Goal: Information Seeking & Learning: Learn about a topic

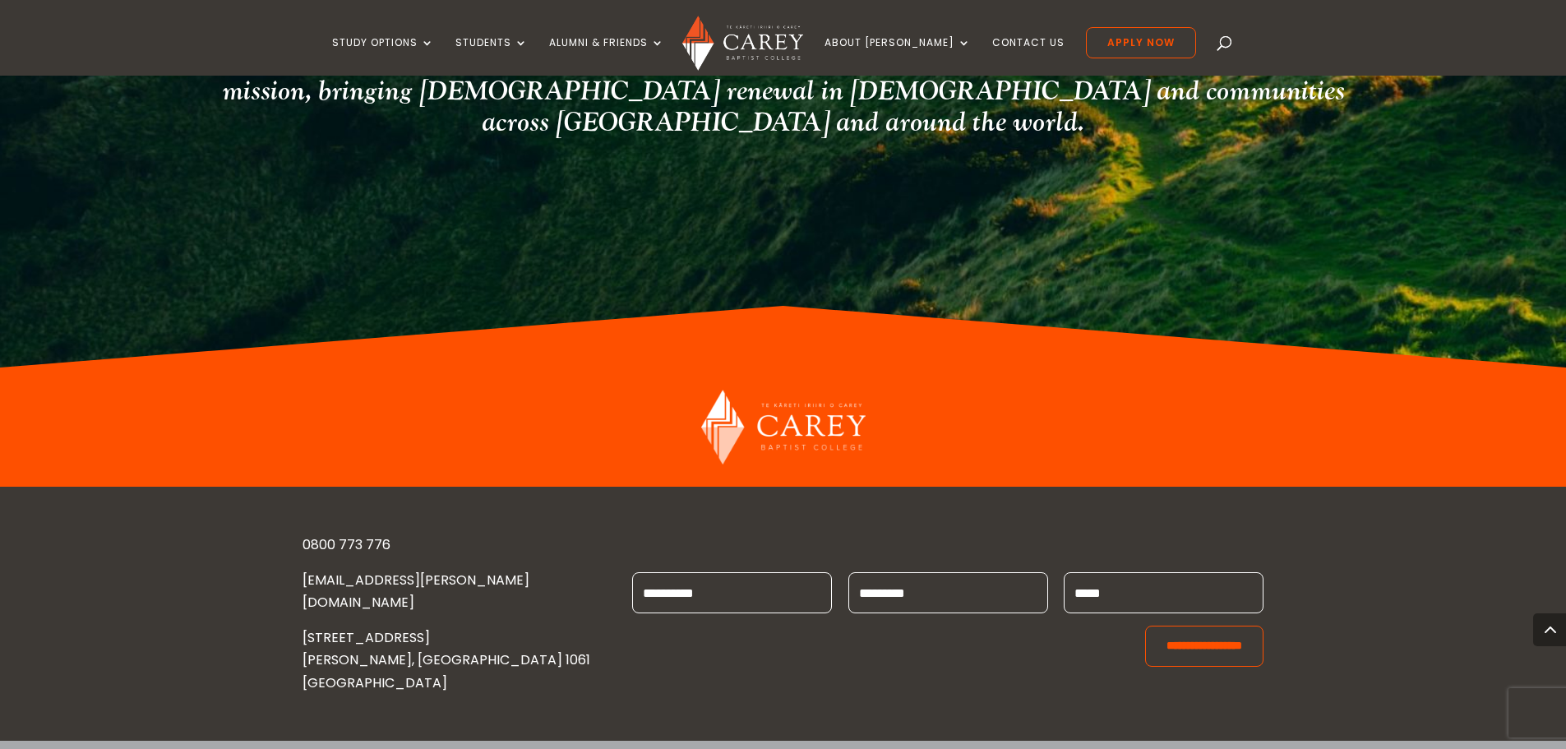
scroll to position [1763, 0]
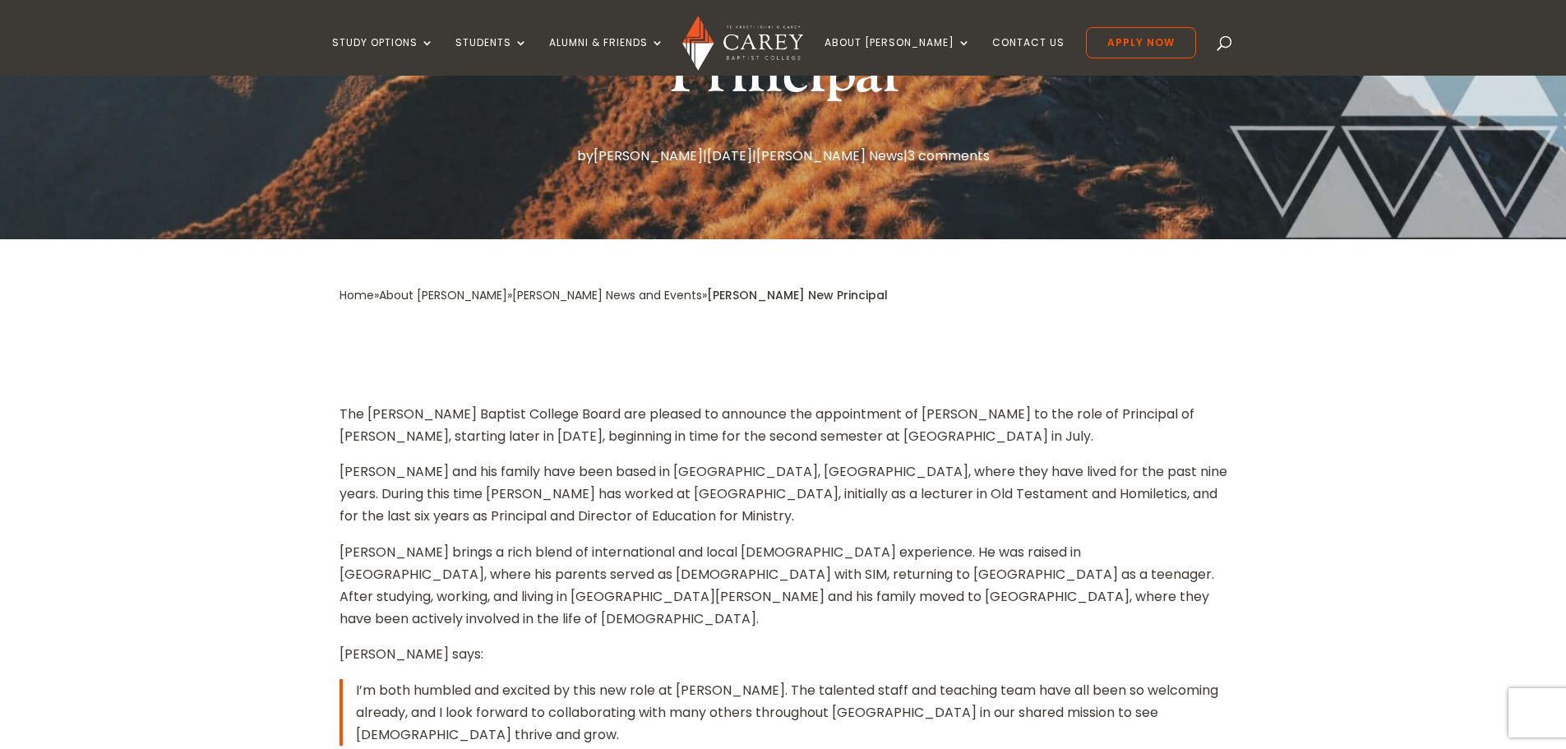
scroll to position [164, 0]
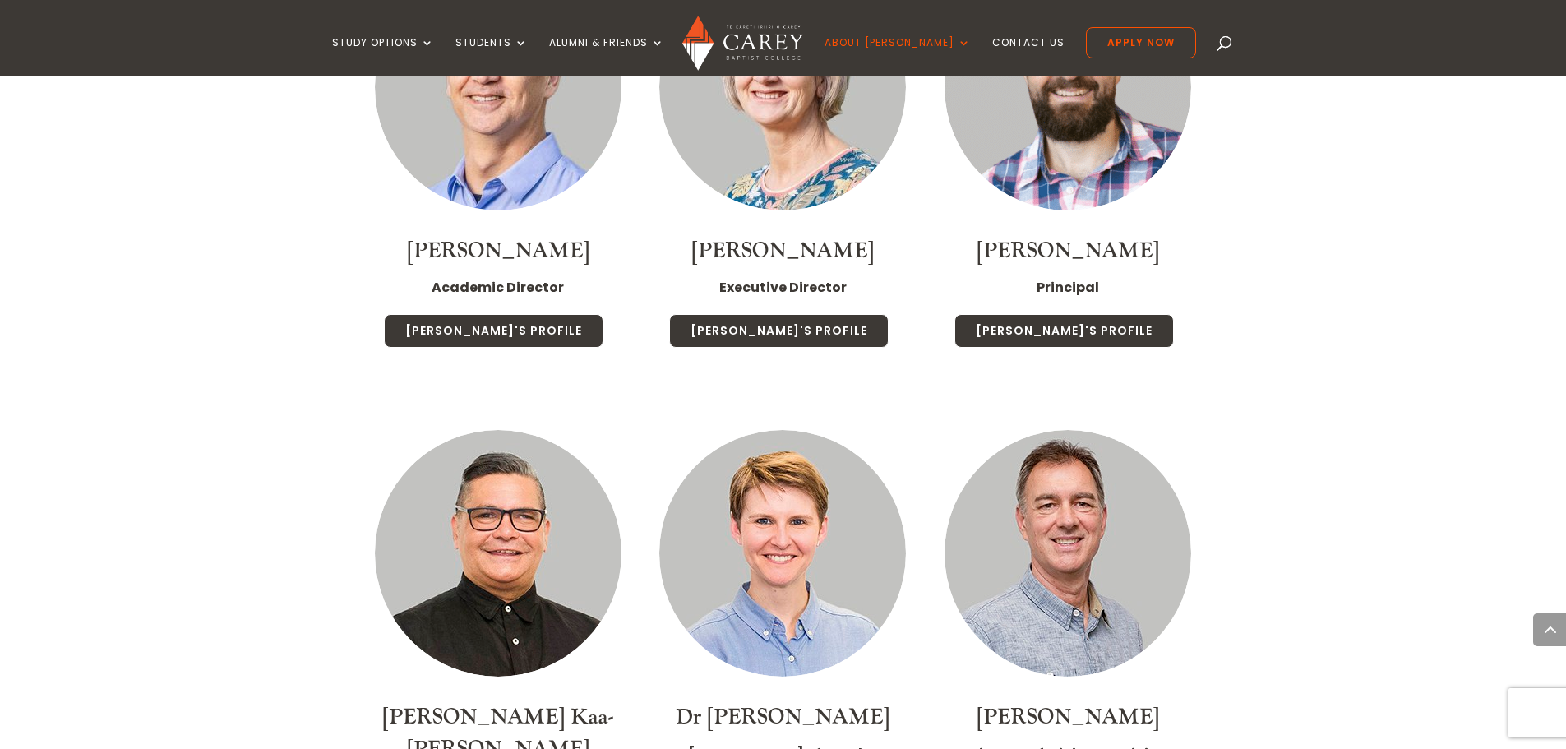
scroll to position [1562, 0]
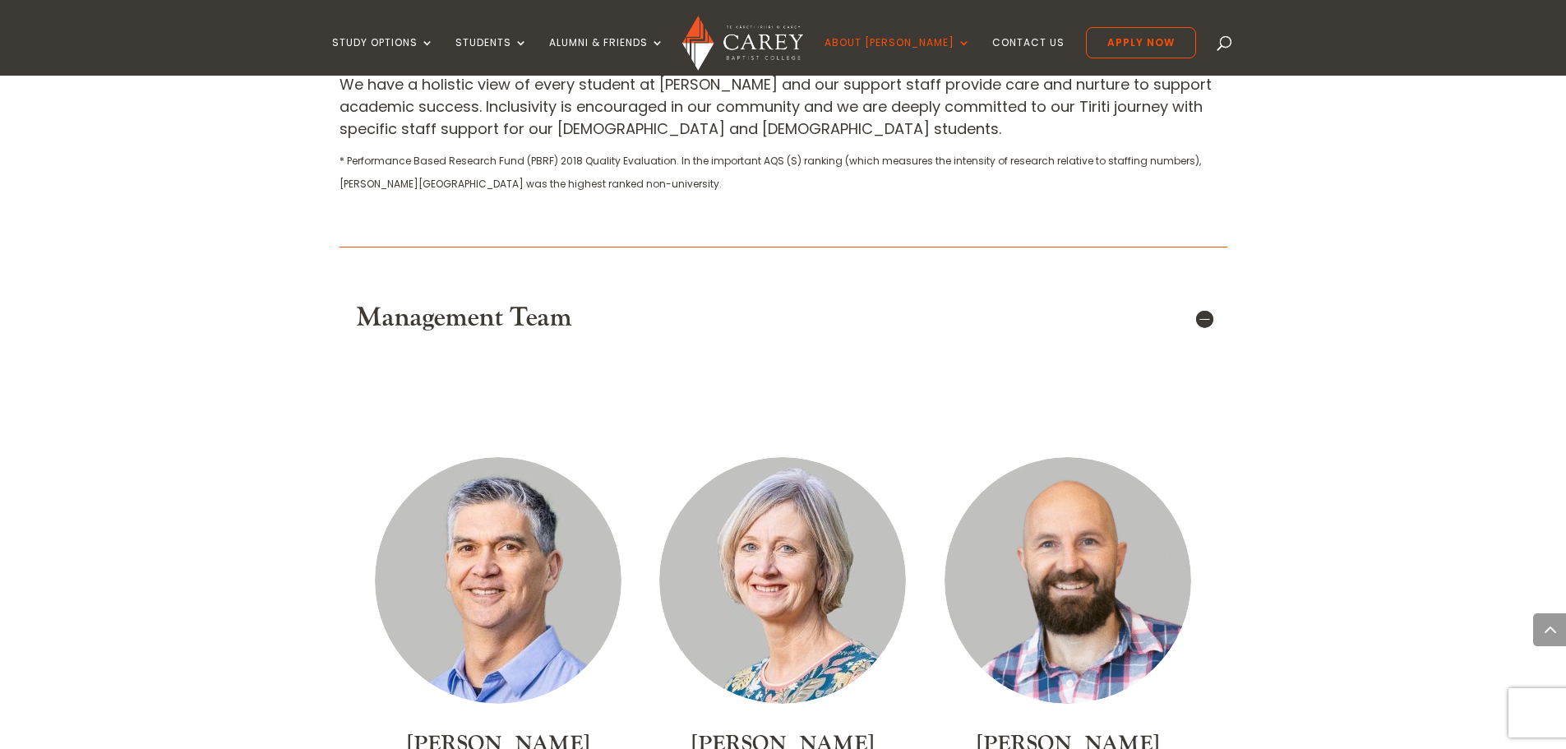
click at [1055, 511] on img at bounding box center [1067, 580] width 247 height 247
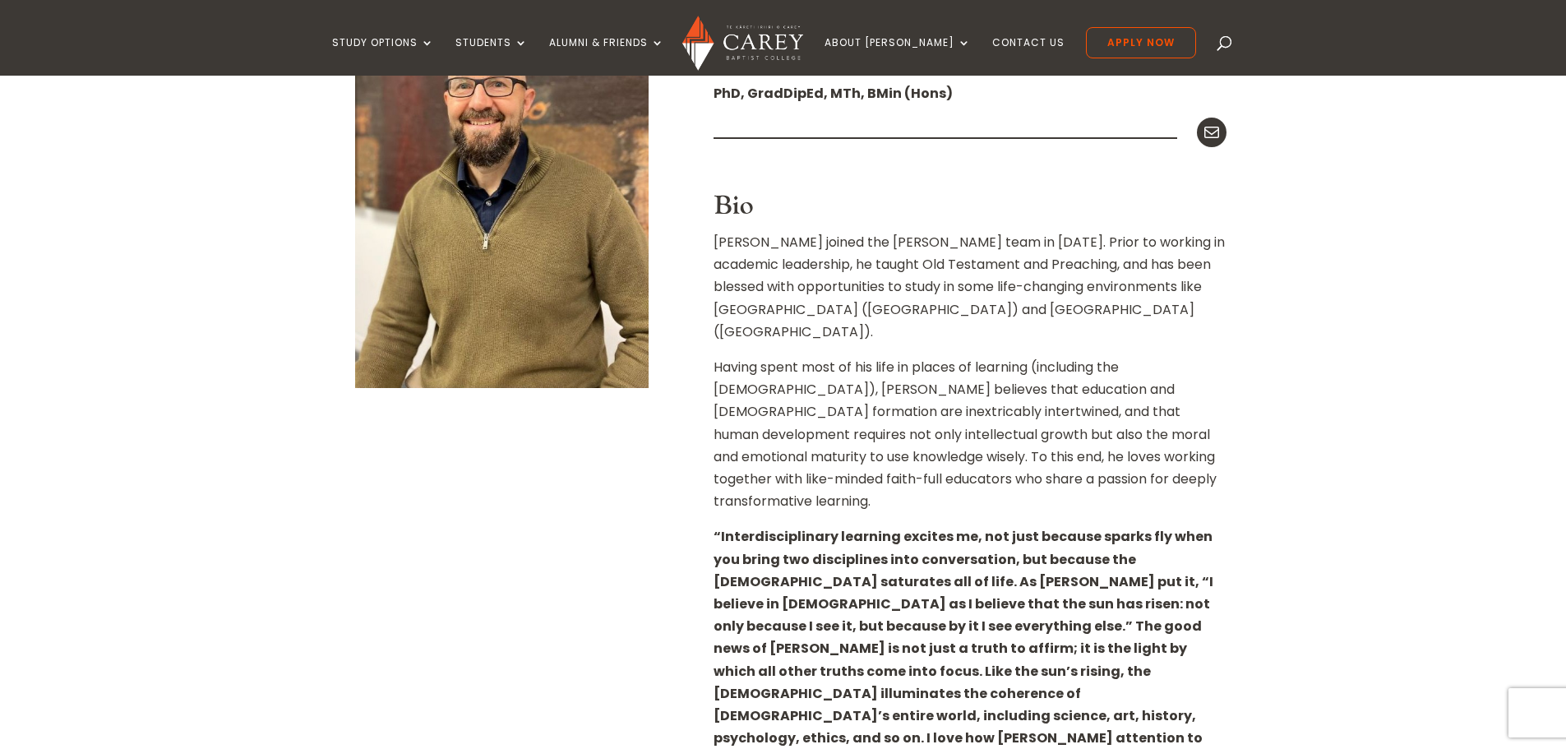
scroll to position [493, 0]
